Goal: Task Accomplishment & Management: Use online tool/utility

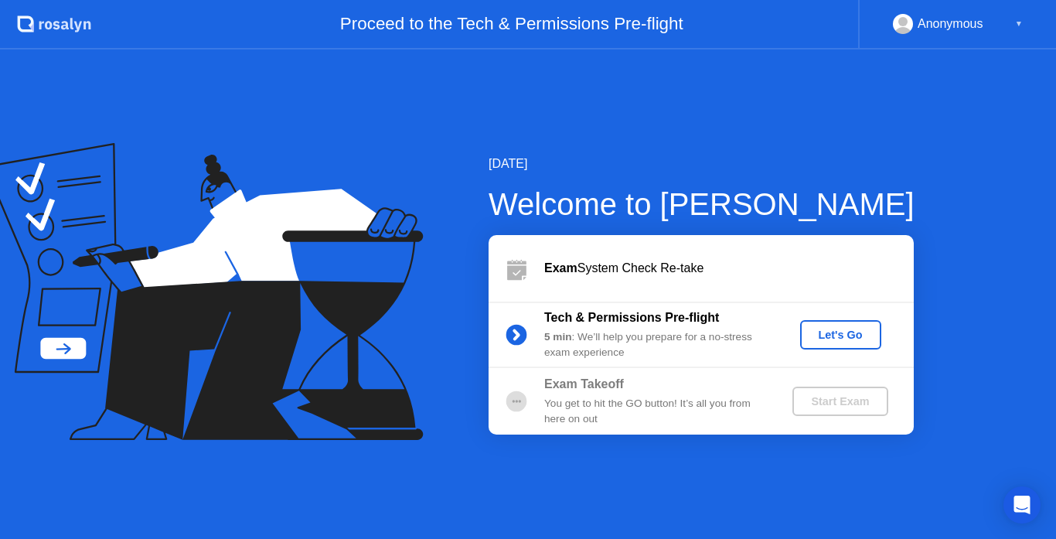
click at [842, 350] on div "Tech & Permissions Pre-flight 5 min : We’ll help you prepare for a no-stress ex…" at bounding box center [700, 334] width 425 height 66
click at [844, 341] on div "Let's Go" at bounding box center [840, 334] width 69 height 12
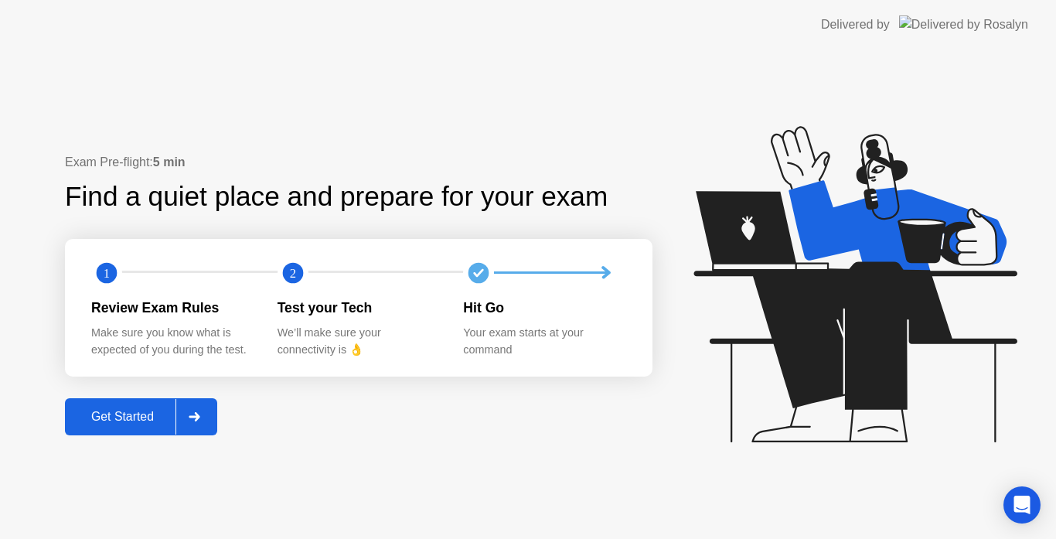
click at [112, 419] on div "Get Started" at bounding box center [123, 417] width 106 height 14
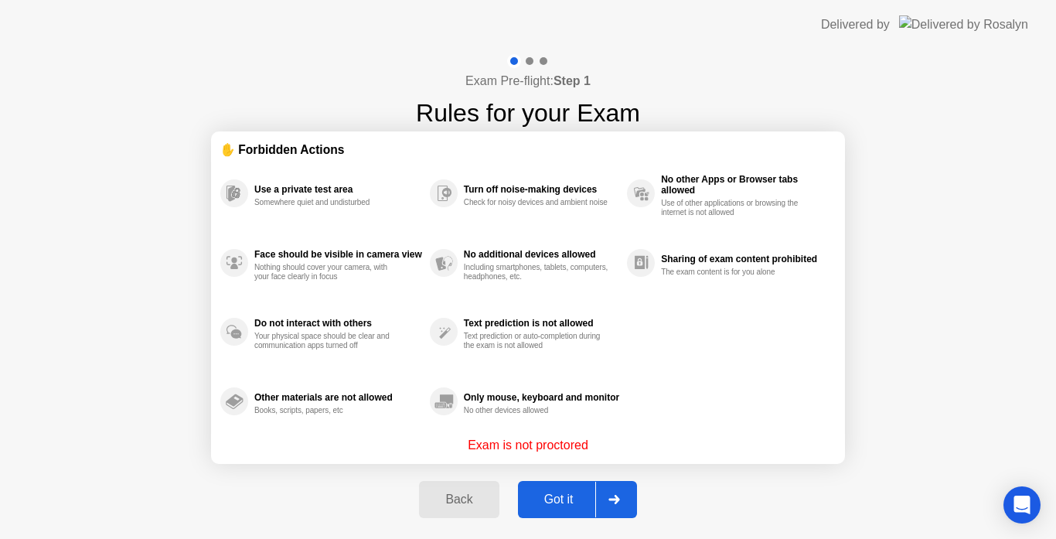
click at [557, 503] on div "Got it" at bounding box center [558, 499] width 73 height 14
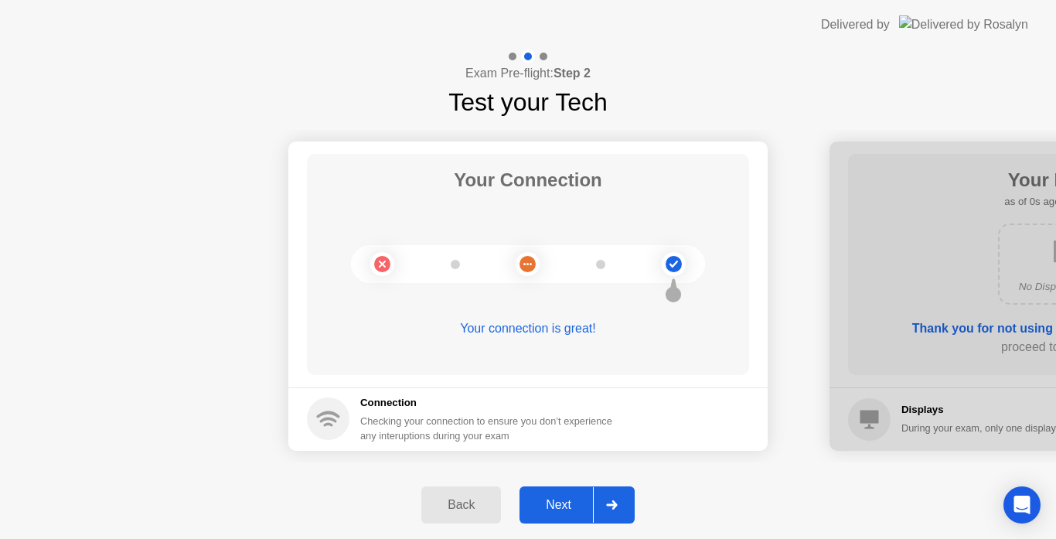
click at [559, 502] on div "Next" at bounding box center [558, 505] width 69 height 14
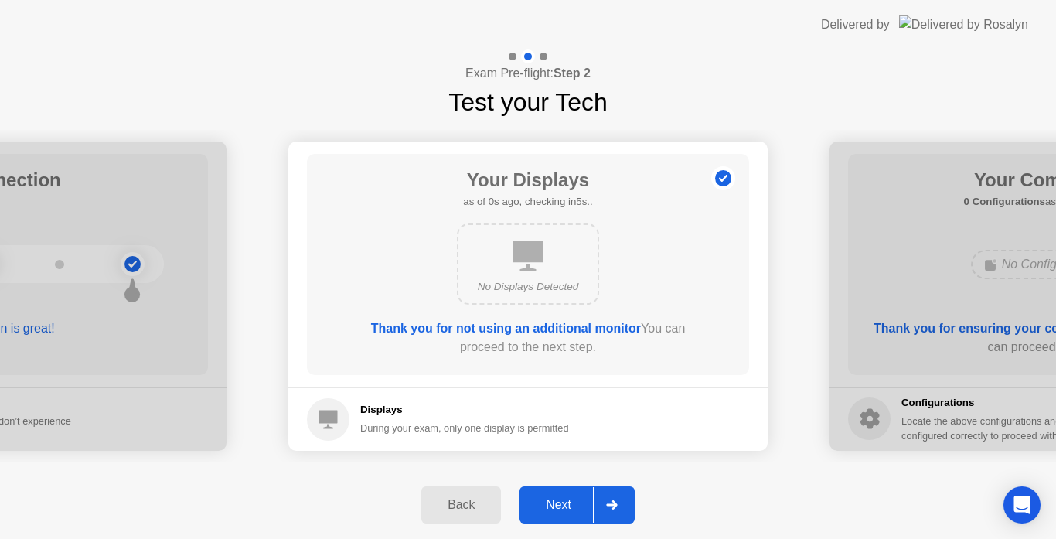
click at [559, 502] on div "Next" at bounding box center [558, 505] width 69 height 14
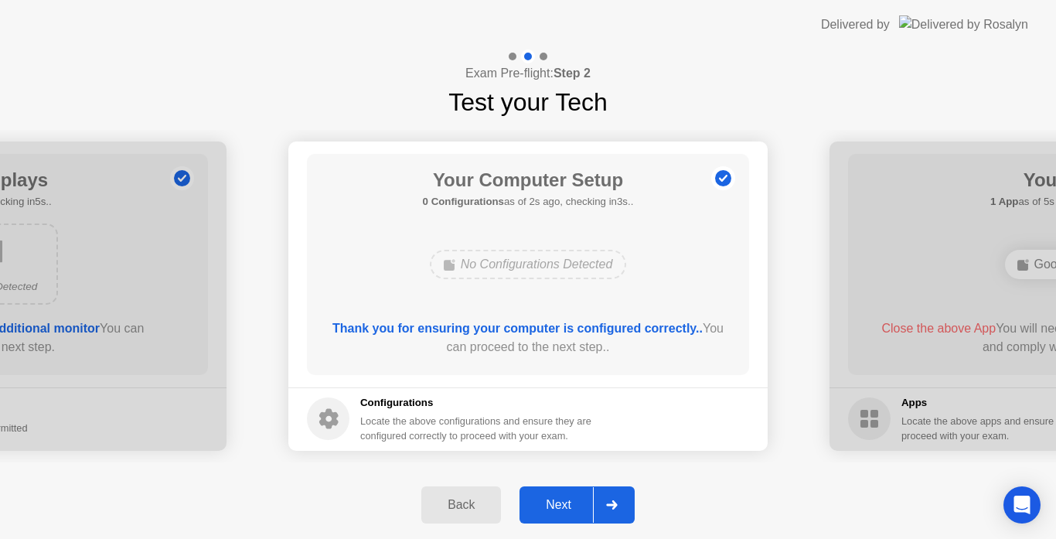
click at [559, 502] on div "Next" at bounding box center [558, 505] width 69 height 14
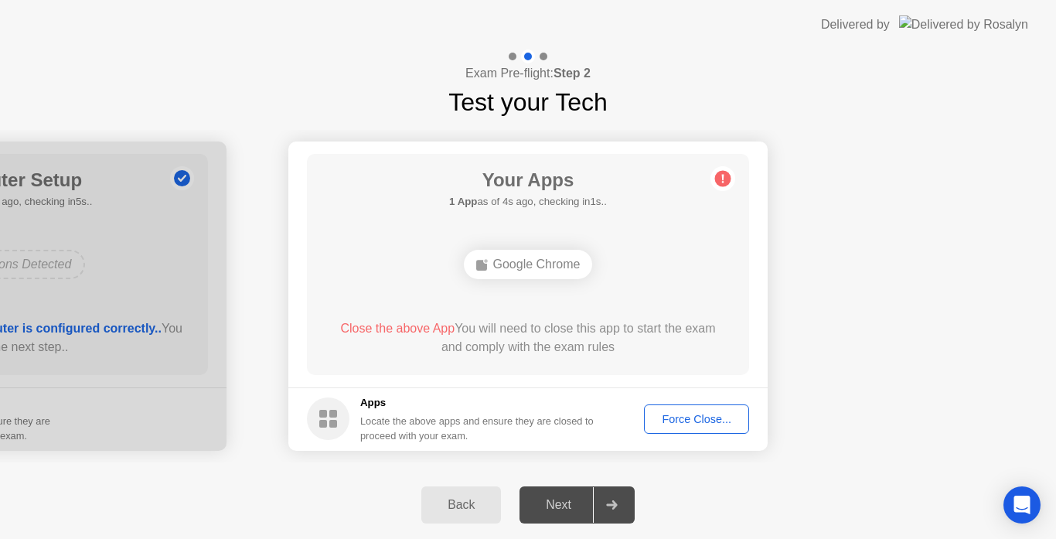
click at [453, 507] on div "Back" at bounding box center [461, 505] width 70 height 14
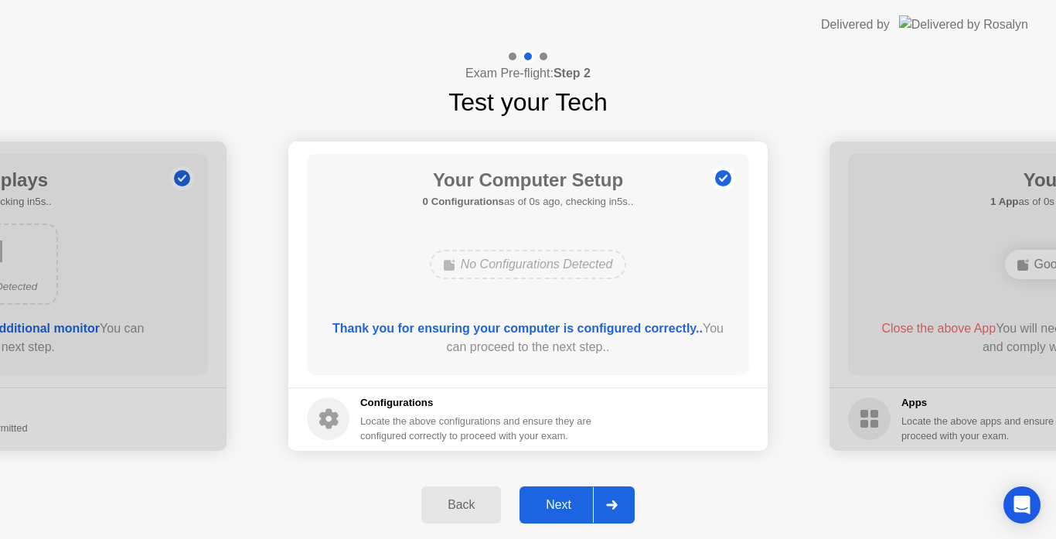
click at [551, 505] on div "Next" at bounding box center [558, 505] width 69 height 14
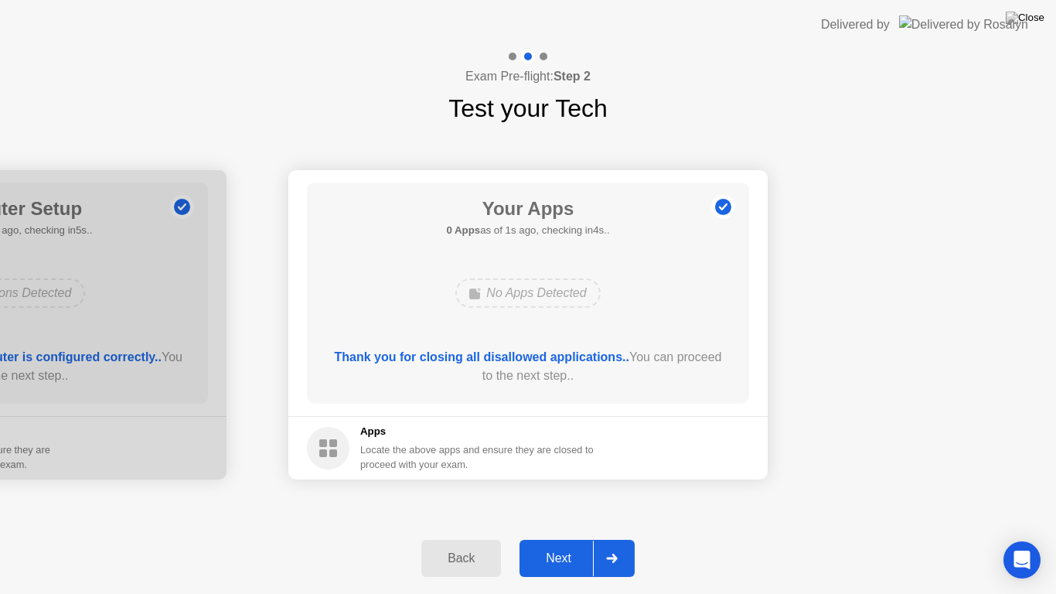
click at [551, 538] on div "Next" at bounding box center [558, 558] width 69 height 14
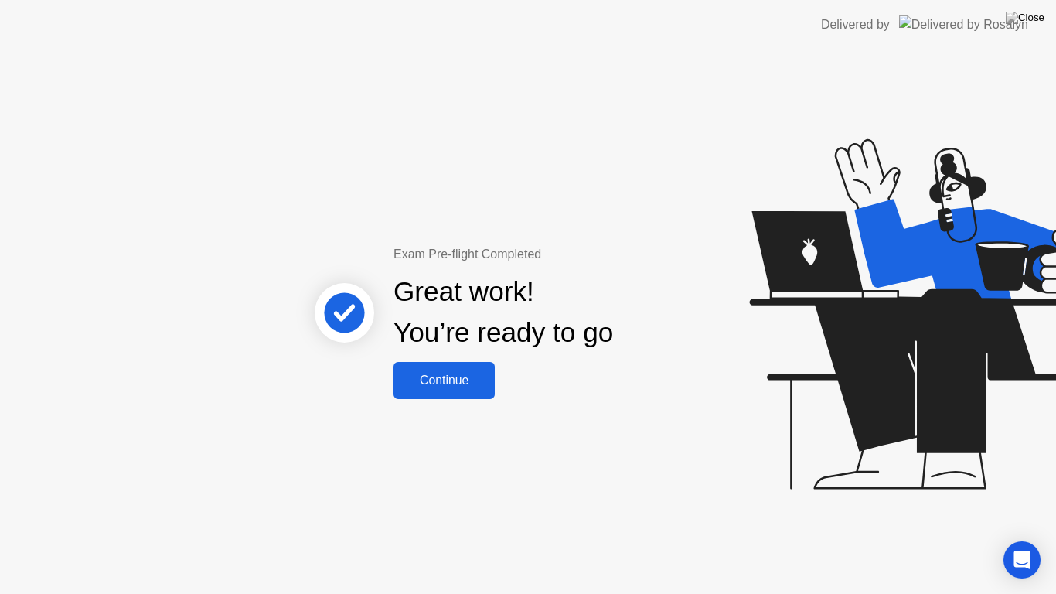
click at [464, 374] on div "Continue" at bounding box center [444, 380] width 92 height 14
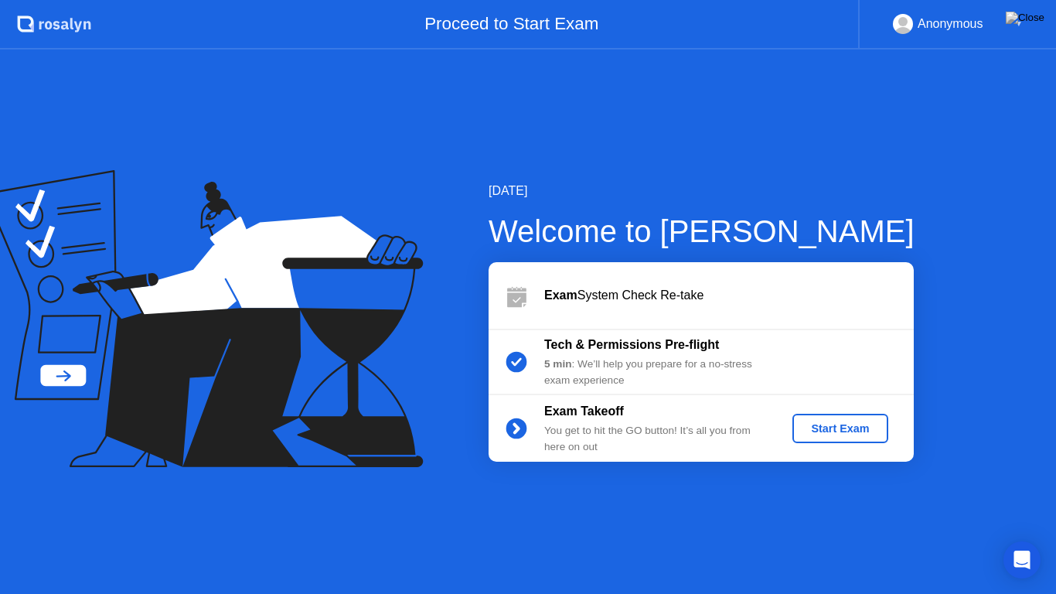
click at [848, 429] on div "Start Exam" at bounding box center [839, 428] width 83 height 12
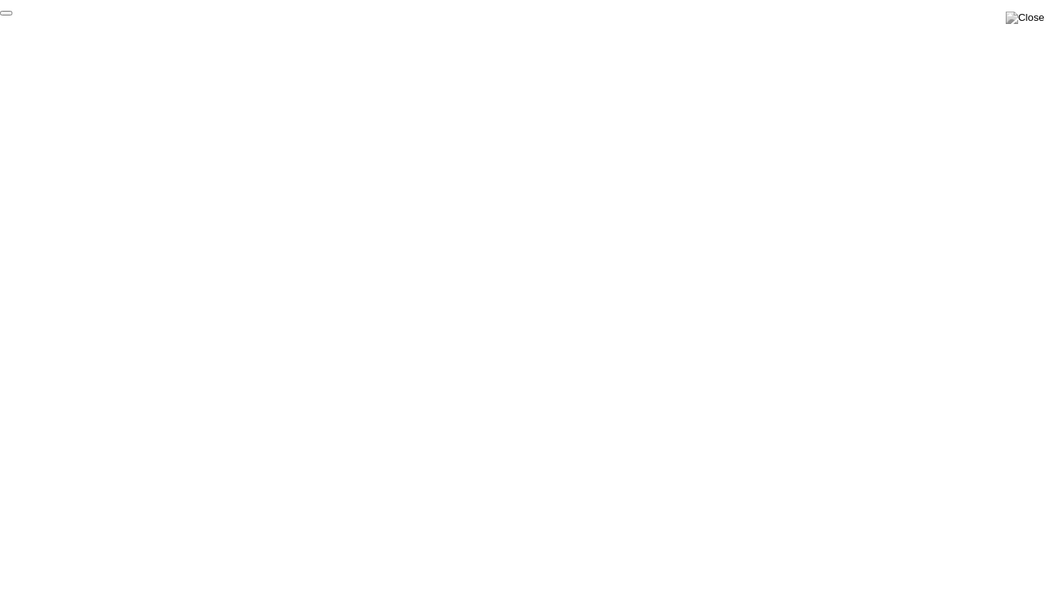
click div "End Proctoring Session"
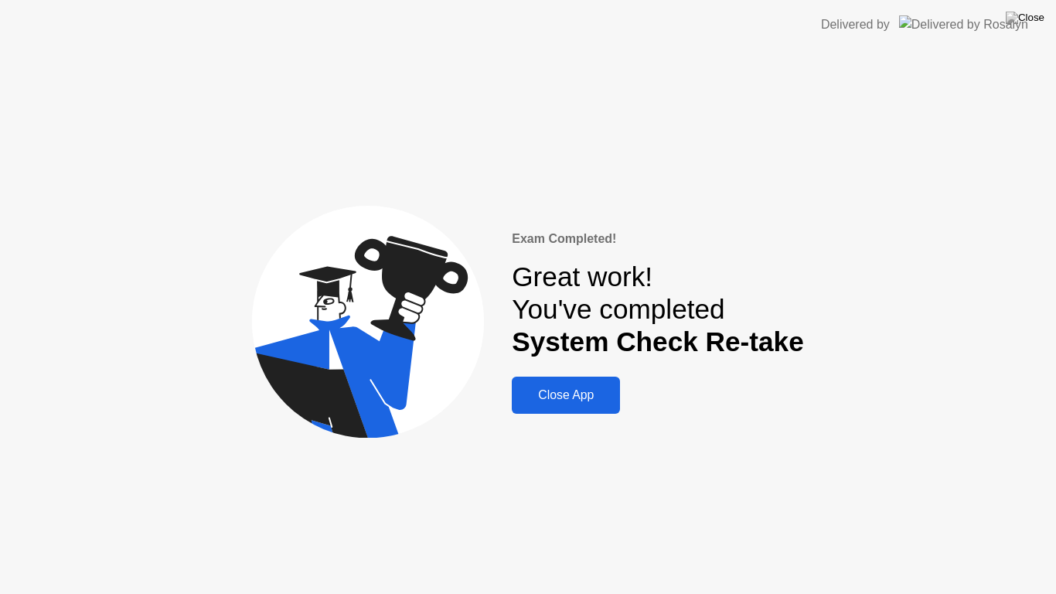
click at [582, 391] on div "Close App" at bounding box center [565, 395] width 99 height 14
